Goal: Task Accomplishment & Management: Manage account settings

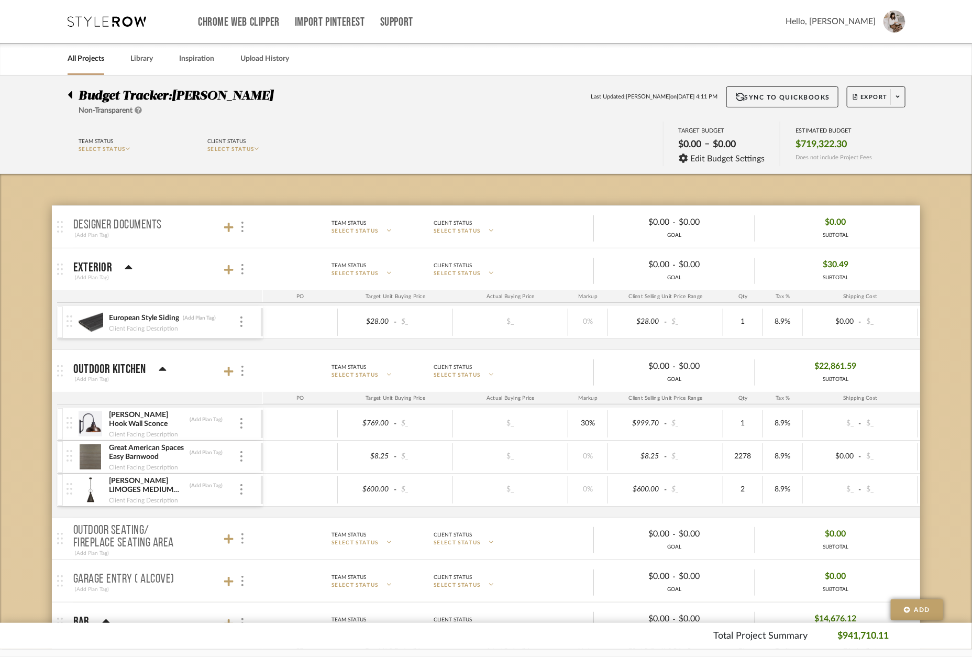
click at [102, 19] on icon at bounding box center [107, 21] width 79 height 10
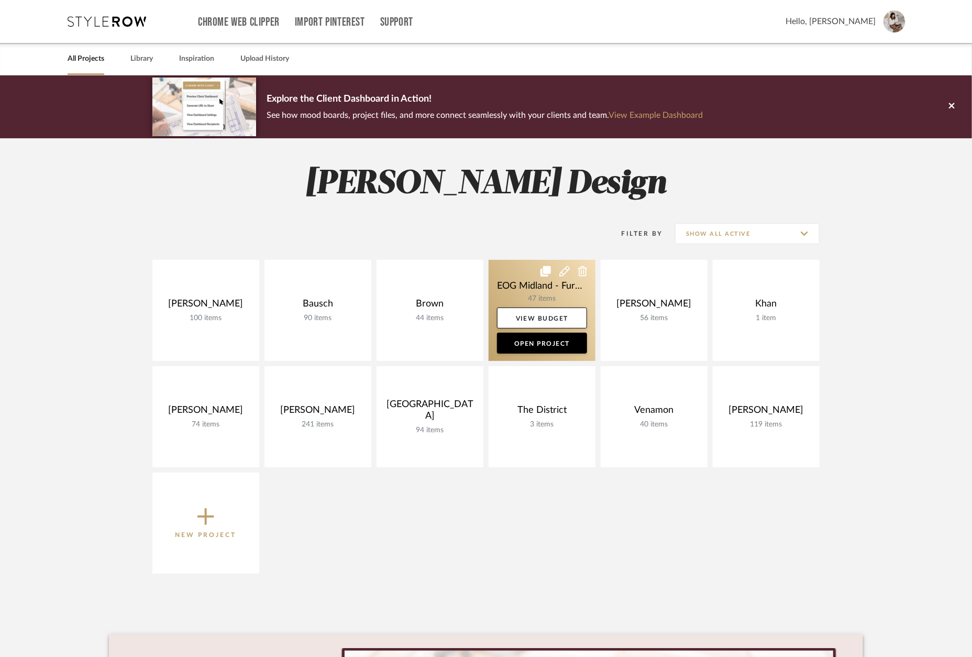
click at [521, 282] on link at bounding box center [542, 310] width 107 height 101
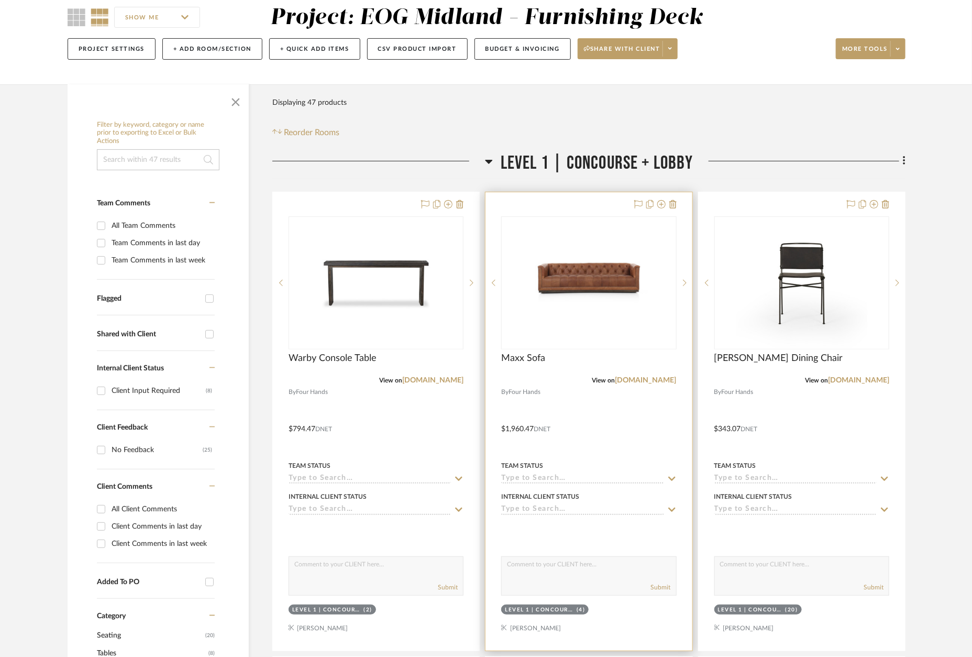
scroll to position [145, 0]
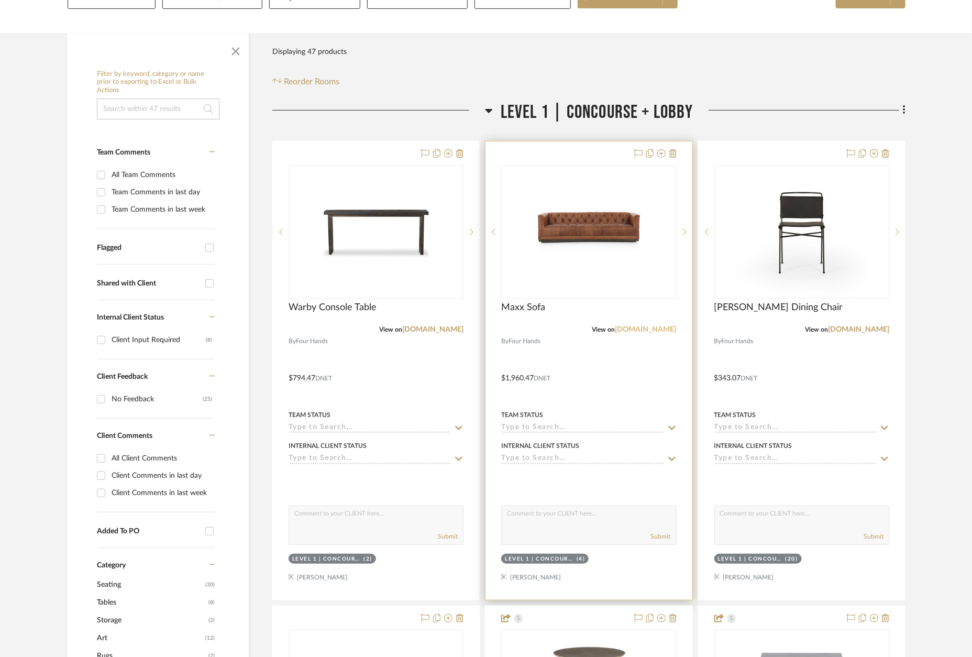
click at [658, 329] on link "[DOMAIN_NAME]" at bounding box center [646, 329] width 61 height 7
click at [582, 148] on div at bounding box center [589, 370] width 206 height 458
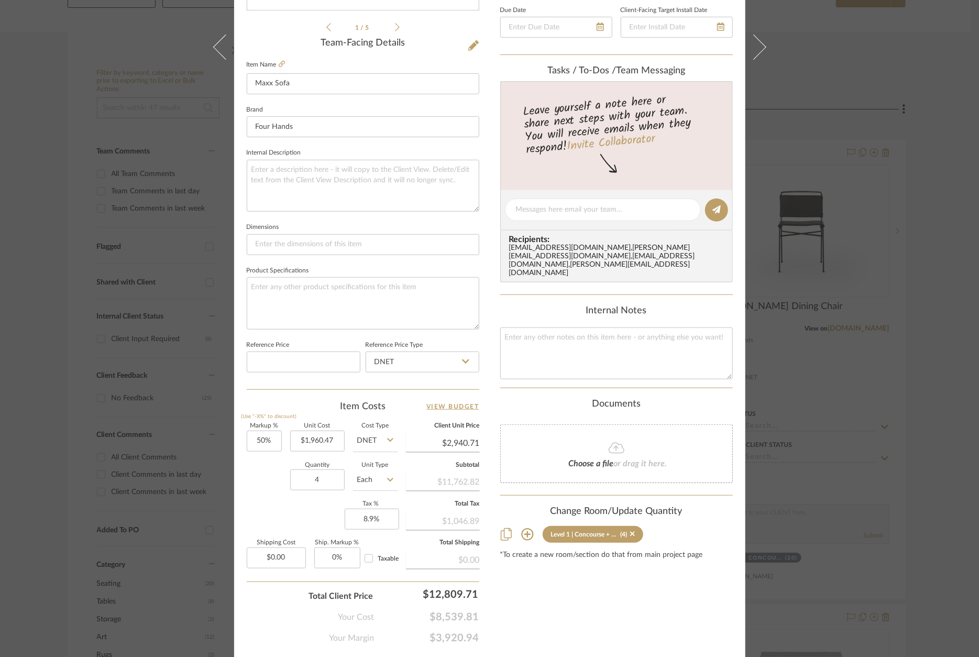
scroll to position [296, 0]
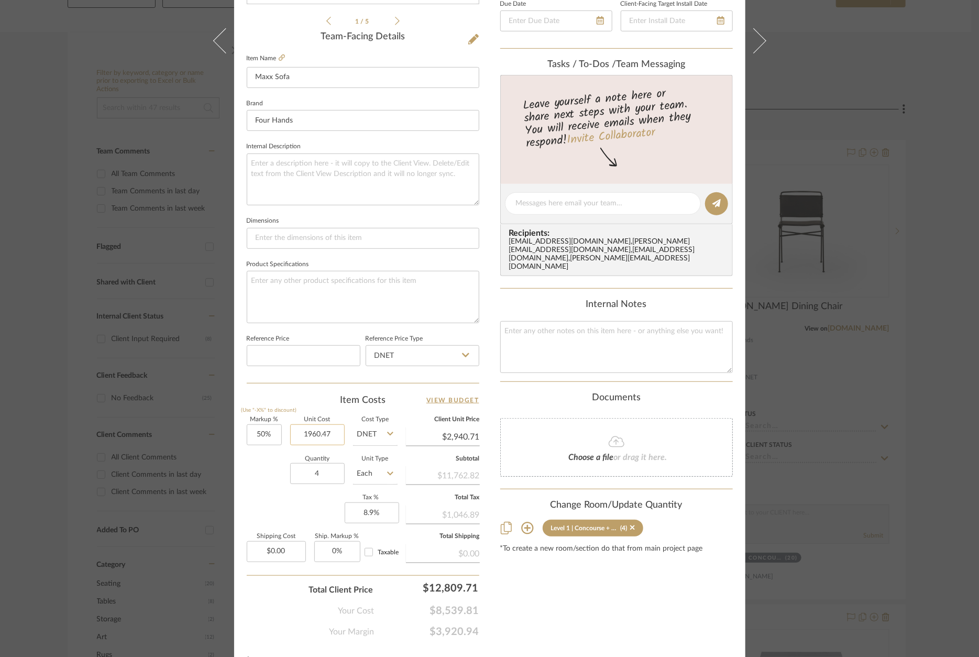
click at [322, 425] on input "1960.47" at bounding box center [317, 434] width 54 height 21
click at [330, 431] on input "1960.47" at bounding box center [317, 434] width 54 height 21
click at [312, 429] on input "1960.47" at bounding box center [317, 434] width 54 height 21
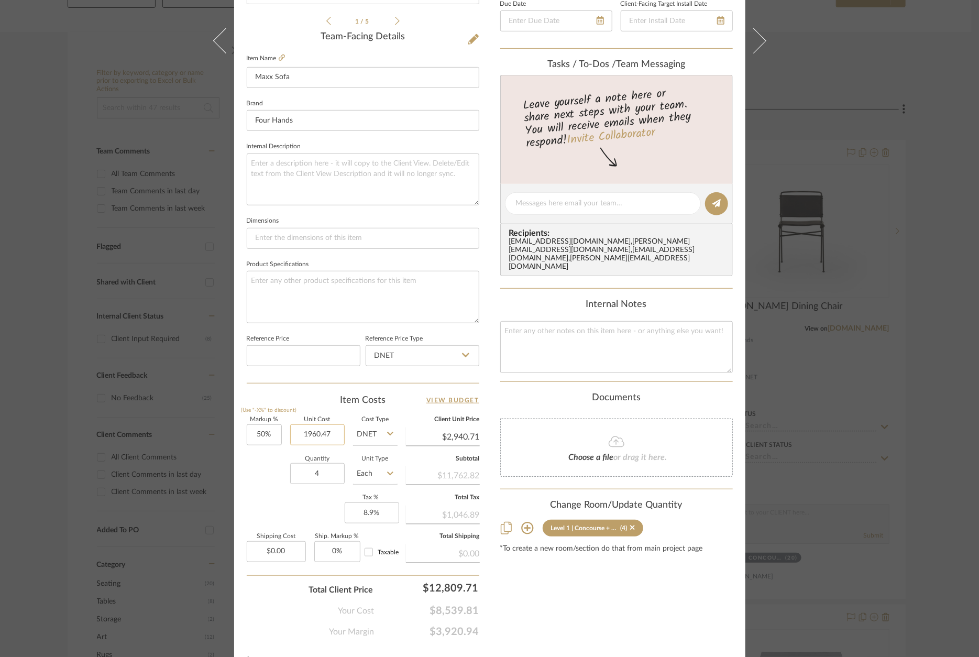
paste input "2197.21"
type input "$2,197.21"
click at [327, 596] on div "Your Cost $8,539.81" at bounding box center [363, 606] width 233 height 21
type input "$3,295.82"
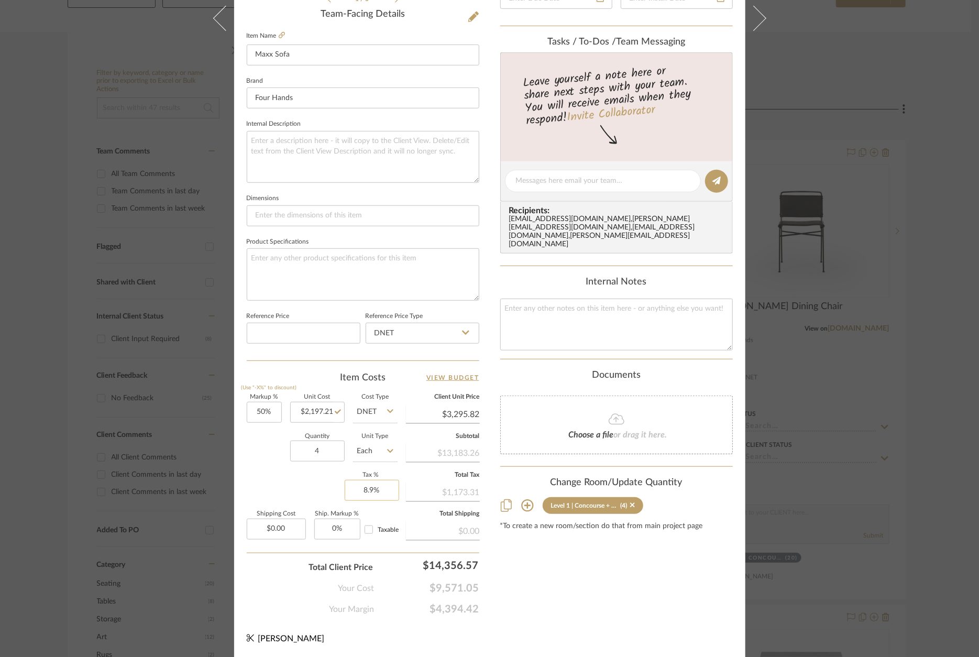
scroll to position [317, 0]
click at [869, 375] on div "EOG Midland - Furnishing Deck Level 1 | Concourse + Lobby Maxx Sofa Team View C…" at bounding box center [489, 328] width 979 height 657
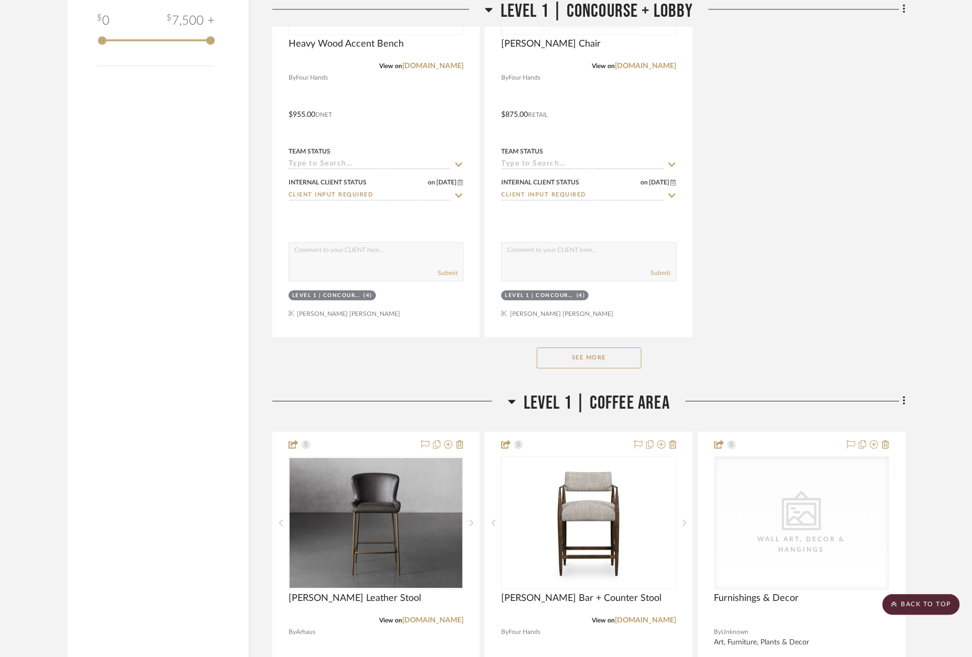
scroll to position [1350, 0]
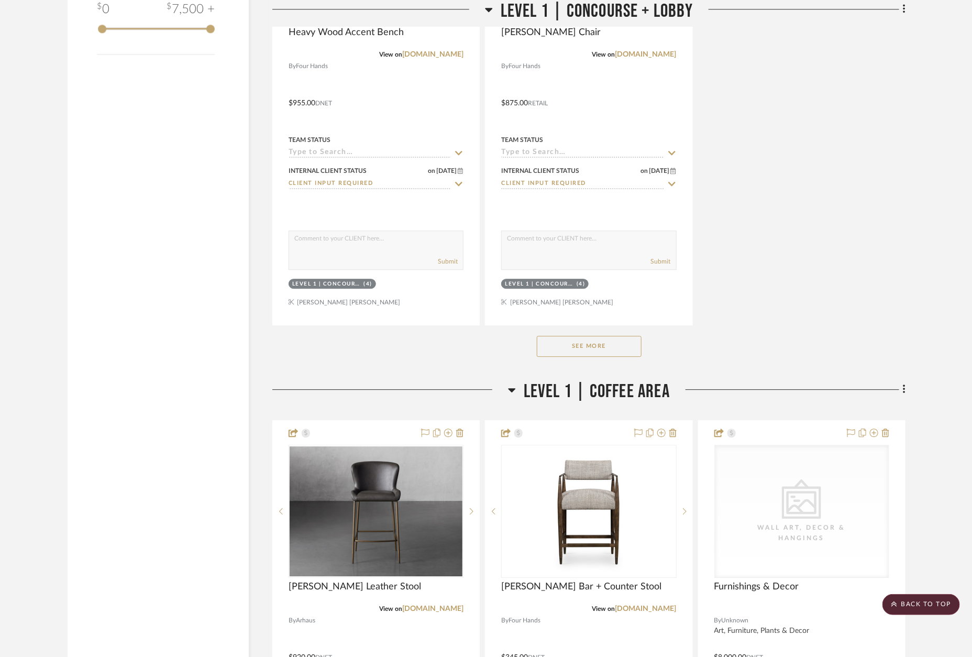
click at [620, 341] on button "See More" at bounding box center [589, 346] width 105 height 21
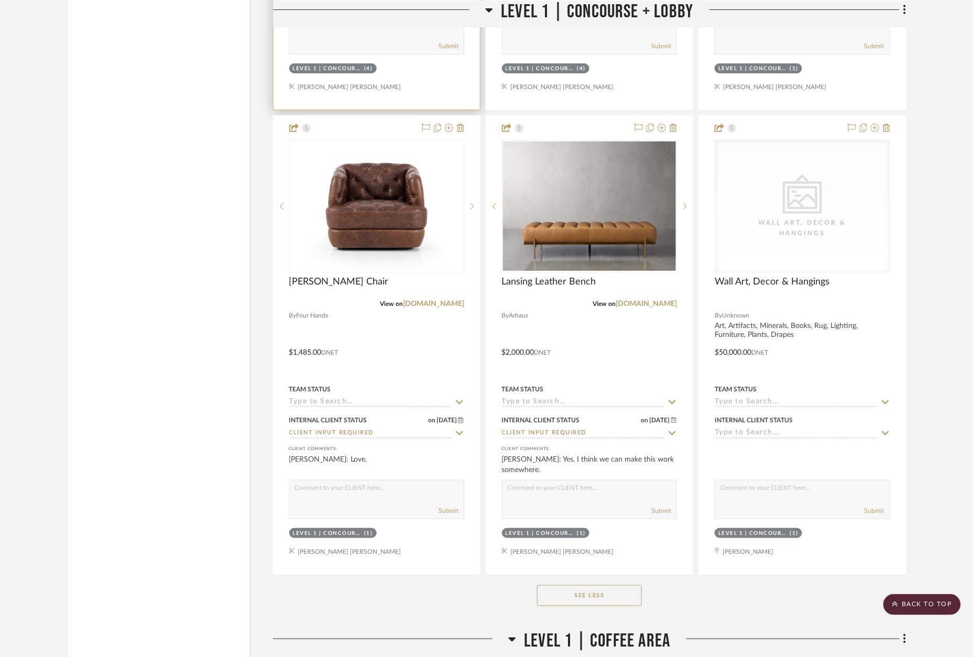
scroll to position [1567, 0]
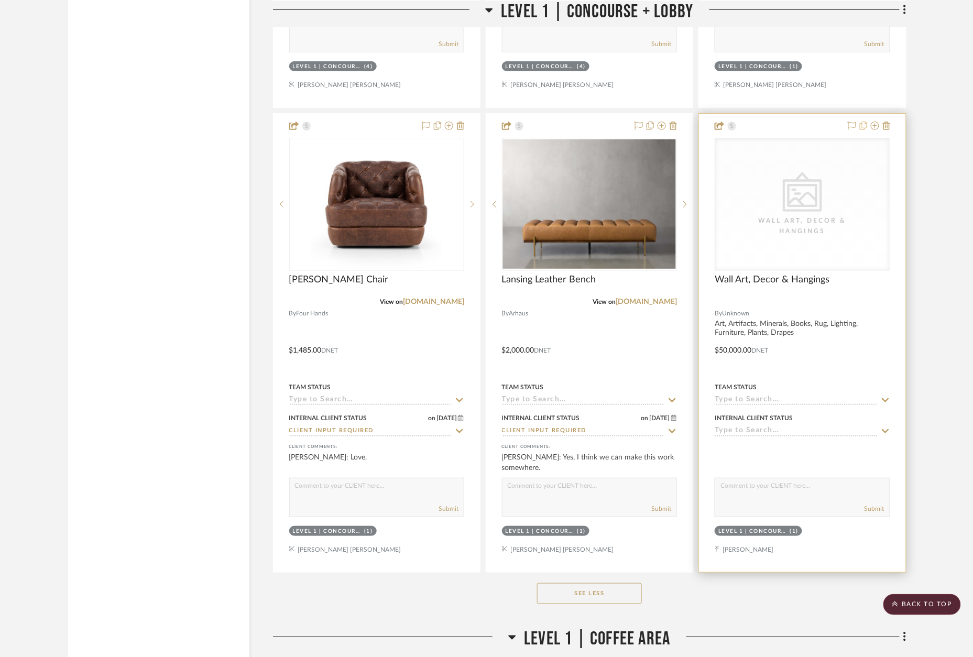
click at [865, 123] on icon at bounding box center [863, 126] width 7 height 8
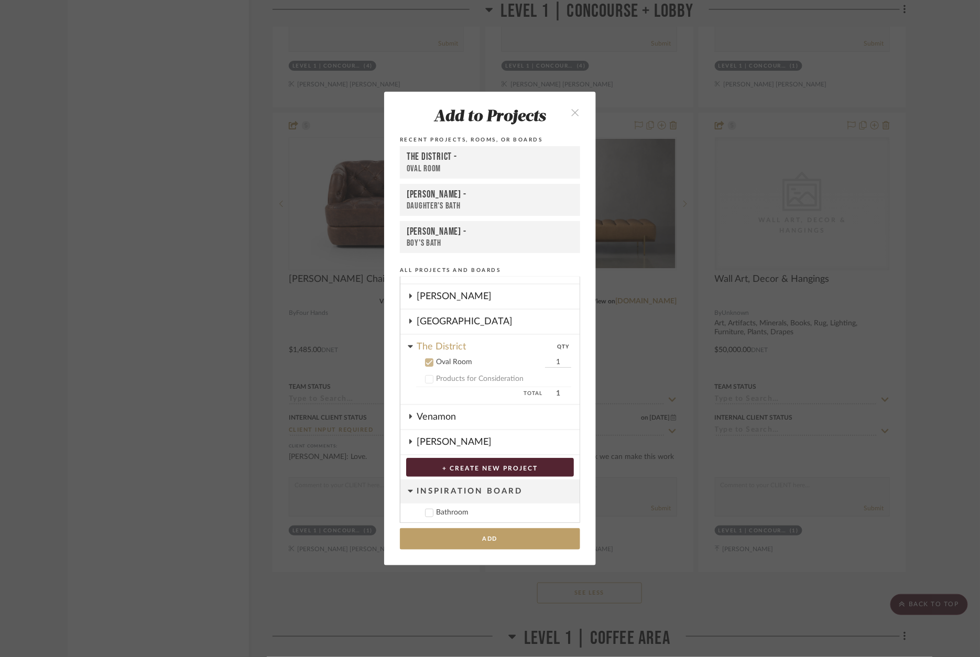
scroll to position [204, 0]
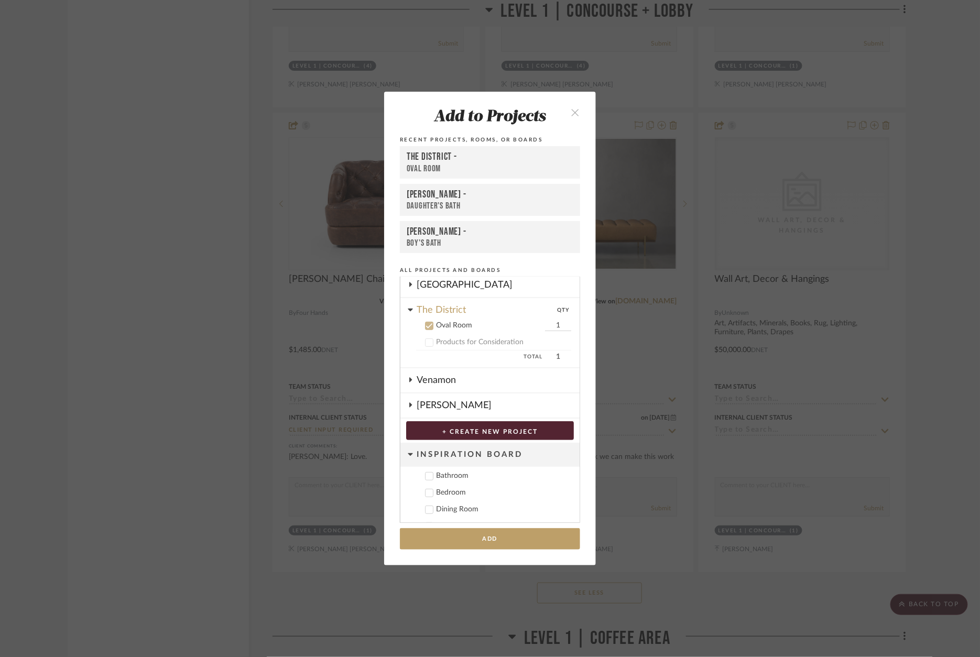
drag, startPoint x: 452, startPoint y: 322, endPoint x: 475, endPoint y: 330, distance: 24.2
click at [452, 322] on div "Oval Room" at bounding box center [489, 325] width 106 height 9
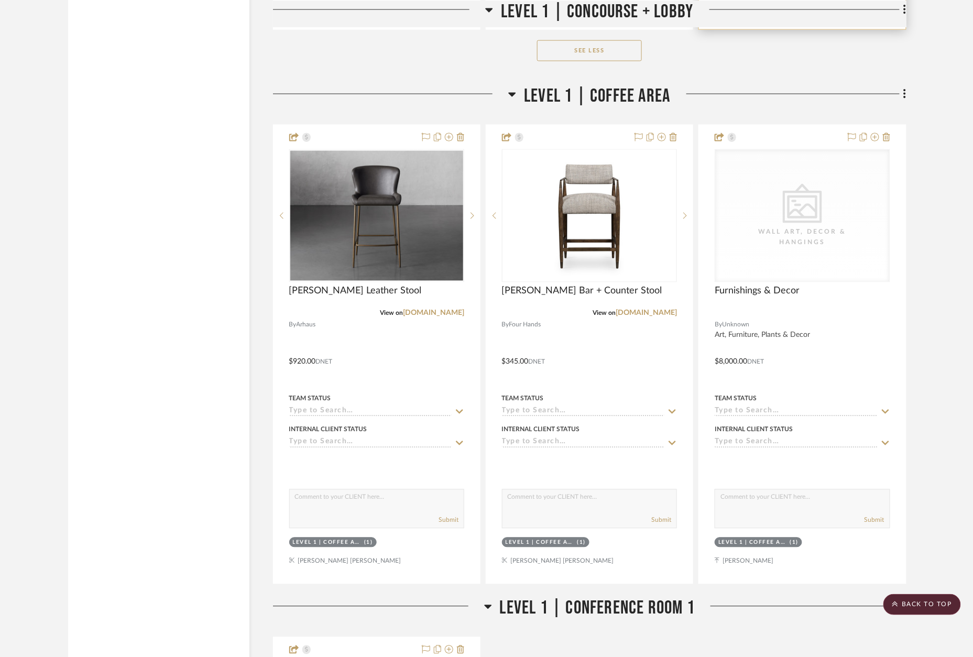
scroll to position [2177, 0]
